Goal: Task Accomplishment & Management: Use online tool/utility

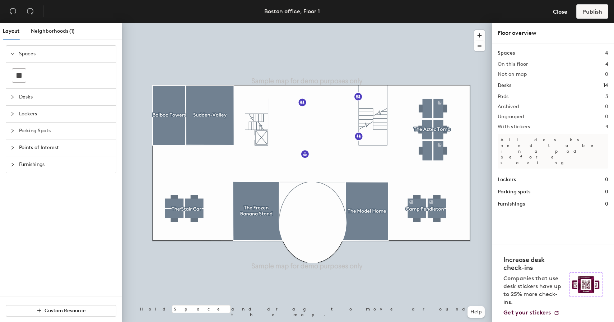
click at [81, 154] on span "Points of Interest" at bounding box center [65, 147] width 93 height 17
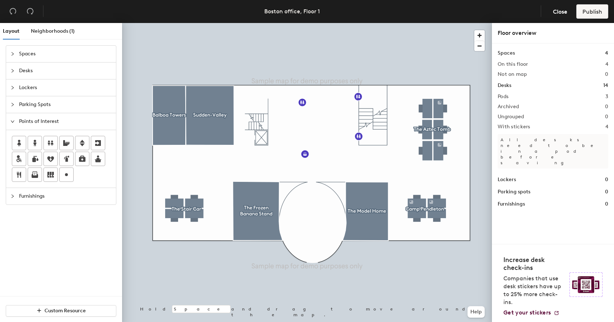
click at [180, 161] on div "Layout Neighborhoods (1) Spaces Desks Lockers Parking Spots Points of Interest …" at bounding box center [307, 174] width 614 height 302
click at [193, 179] on span "Done" at bounding box center [191, 177] width 21 height 12
click at [580, 7] on button "Publish" at bounding box center [592, 11] width 32 height 14
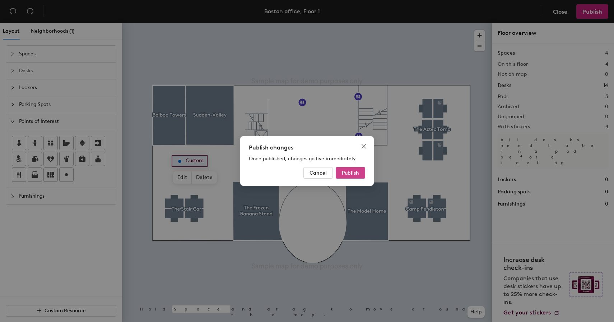
click at [355, 176] on button "Publish" at bounding box center [350, 172] width 29 height 11
